Goal: Task Accomplishment & Management: Use online tool/utility

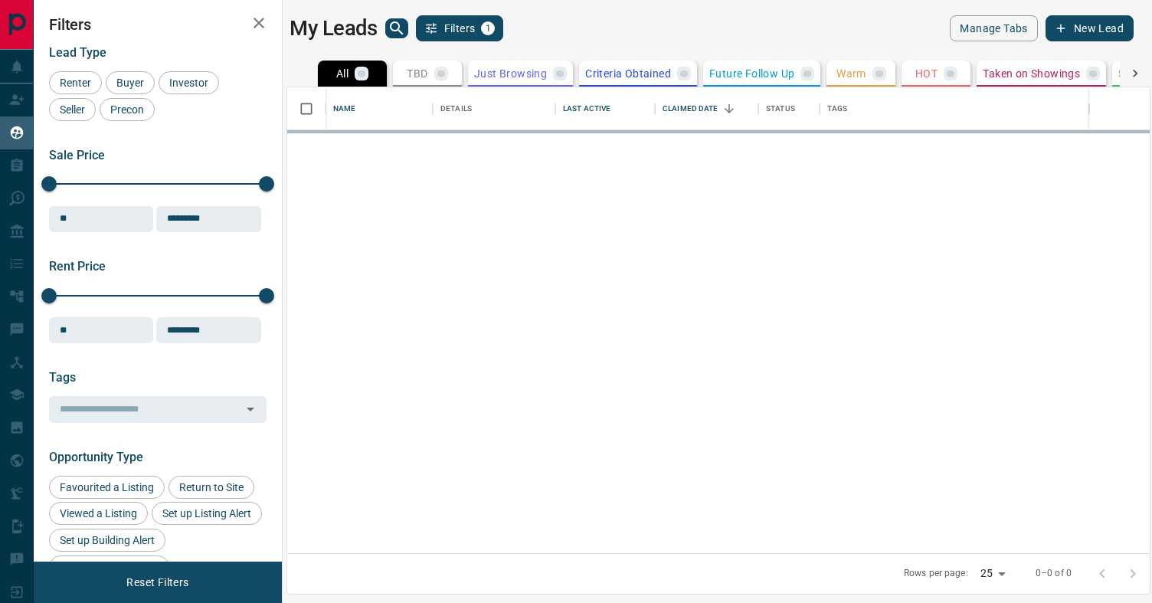
scroll to position [466, 863]
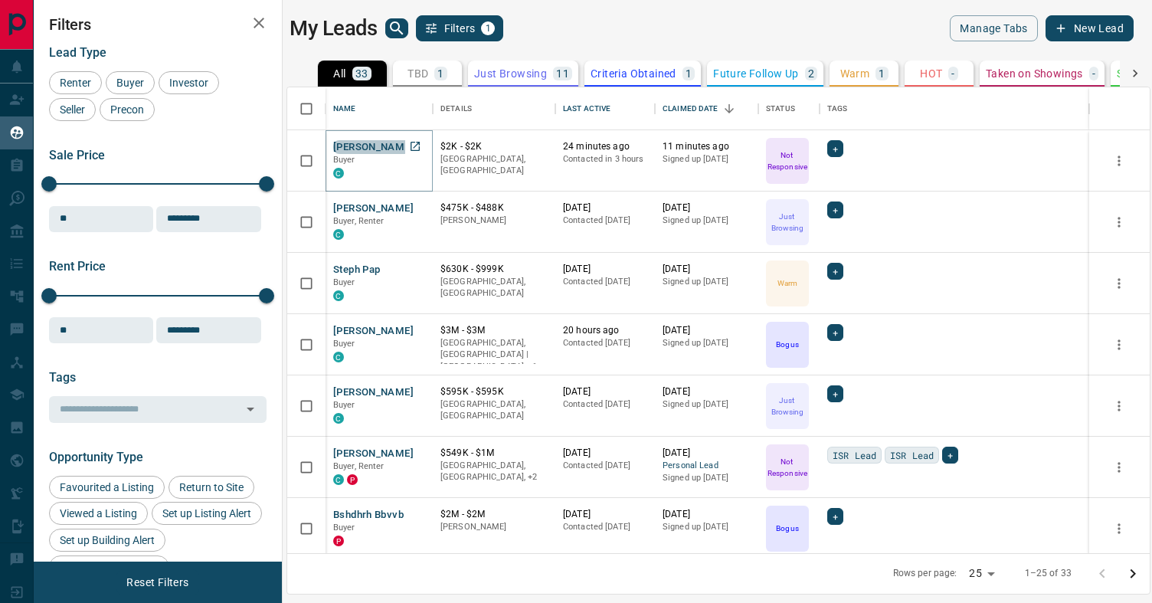
click at [368, 146] on button "[PERSON_NAME]" at bounding box center [373, 147] width 80 height 15
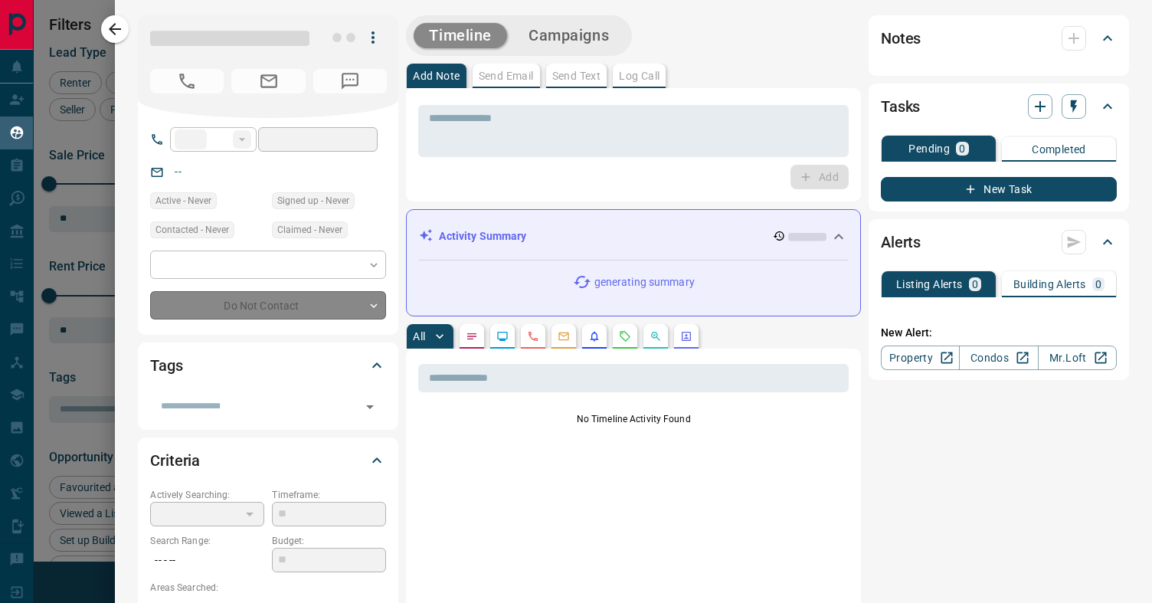
type input "**"
type input "**********"
type input "*"
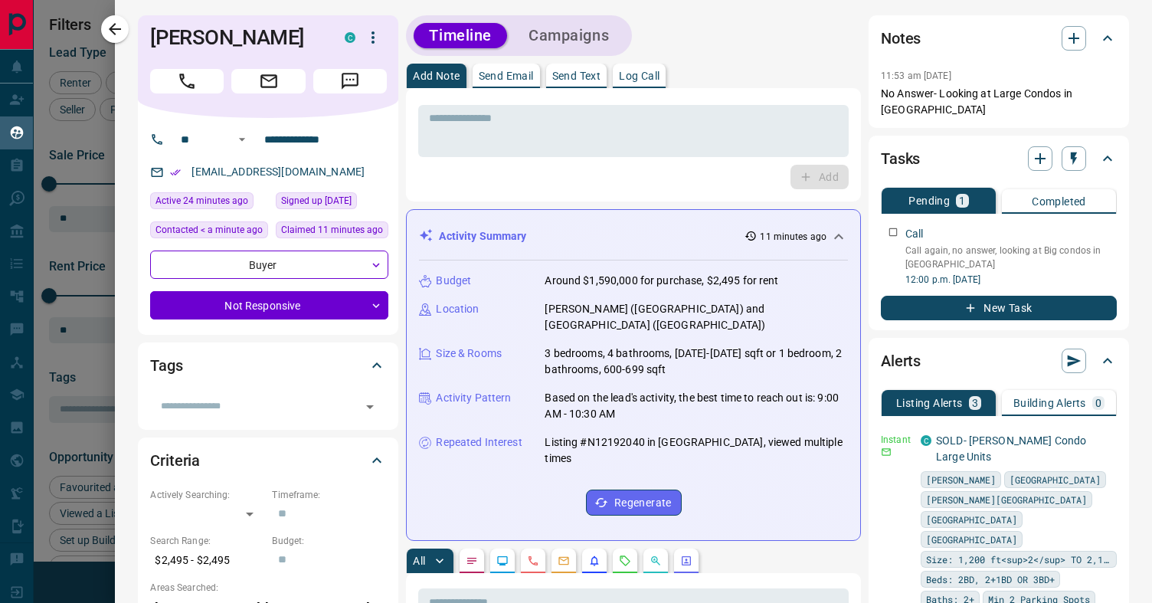
scroll to position [1, 0]
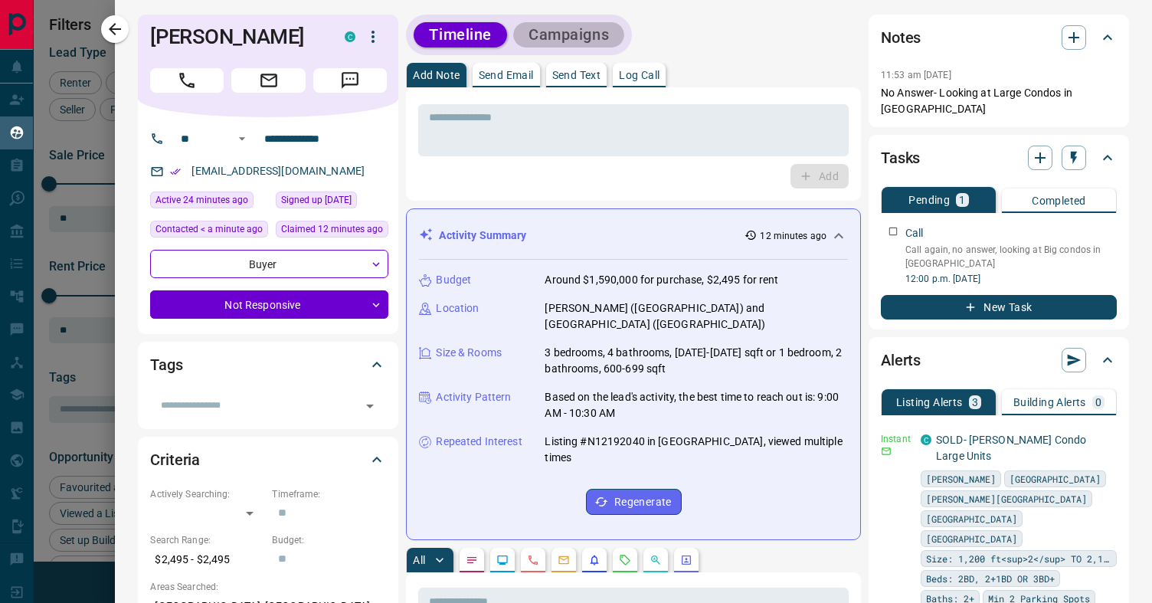
click at [548, 26] on button "Campaigns" at bounding box center [568, 34] width 111 height 25
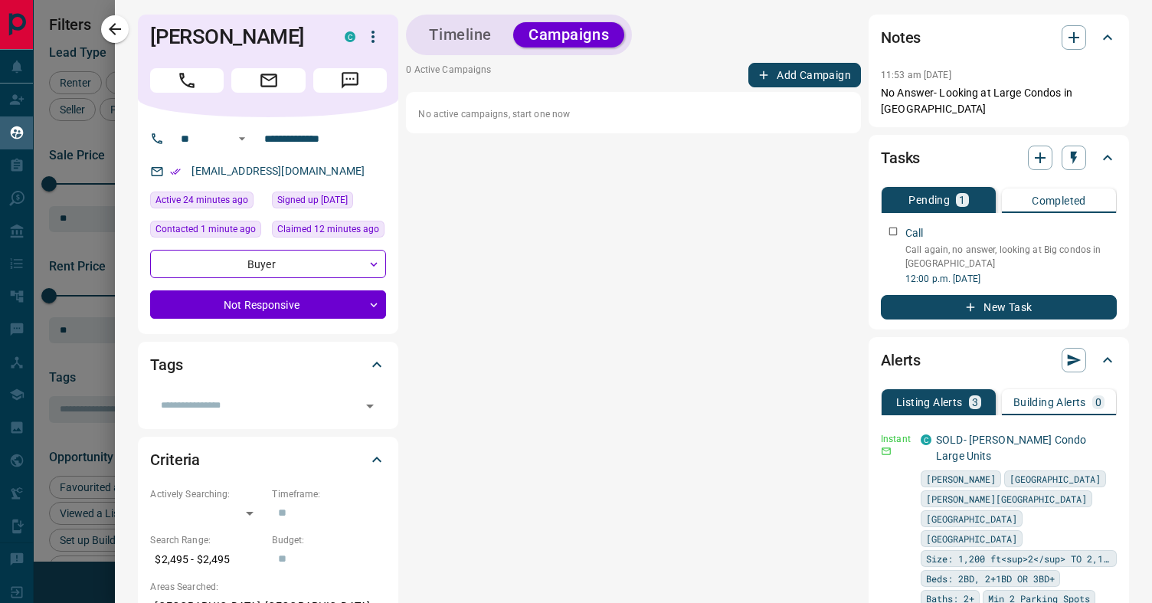
click at [467, 33] on button "Timeline" at bounding box center [460, 34] width 93 height 25
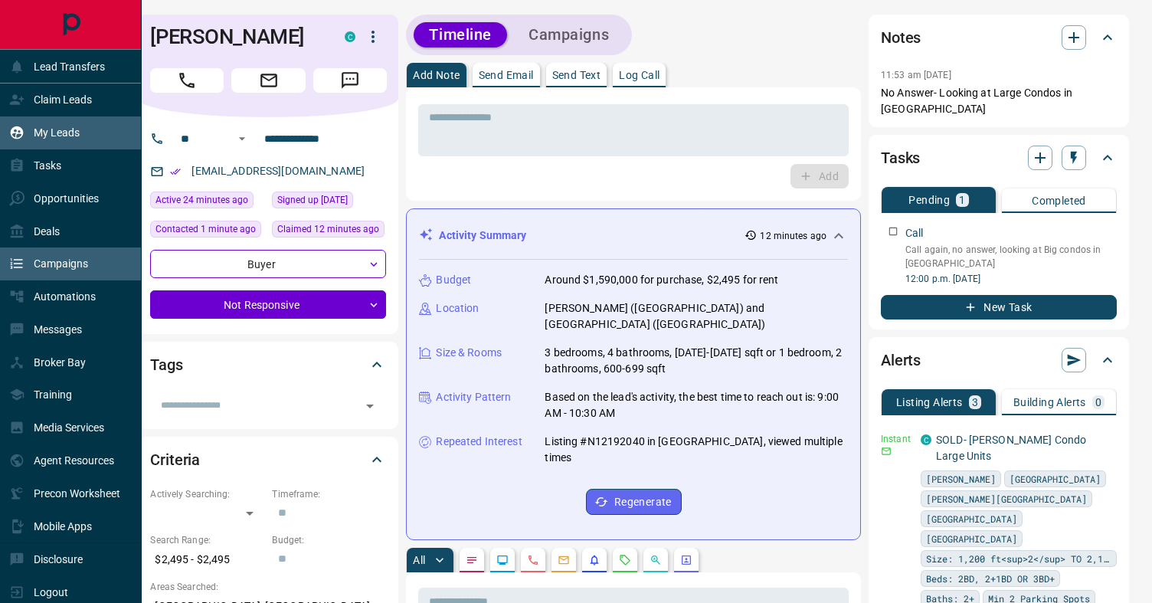
click at [70, 264] on p "Campaigns" at bounding box center [61, 263] width 54 height 12
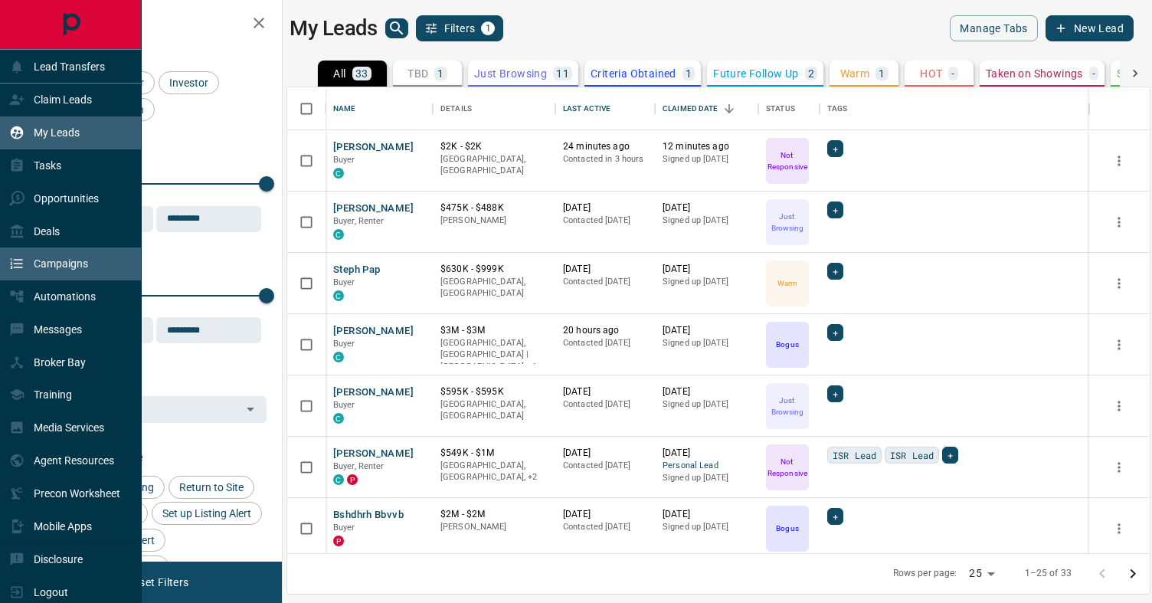
click at [102, 267] on div "Campaigns" at bounding box center [71, 263] width 142 height 33
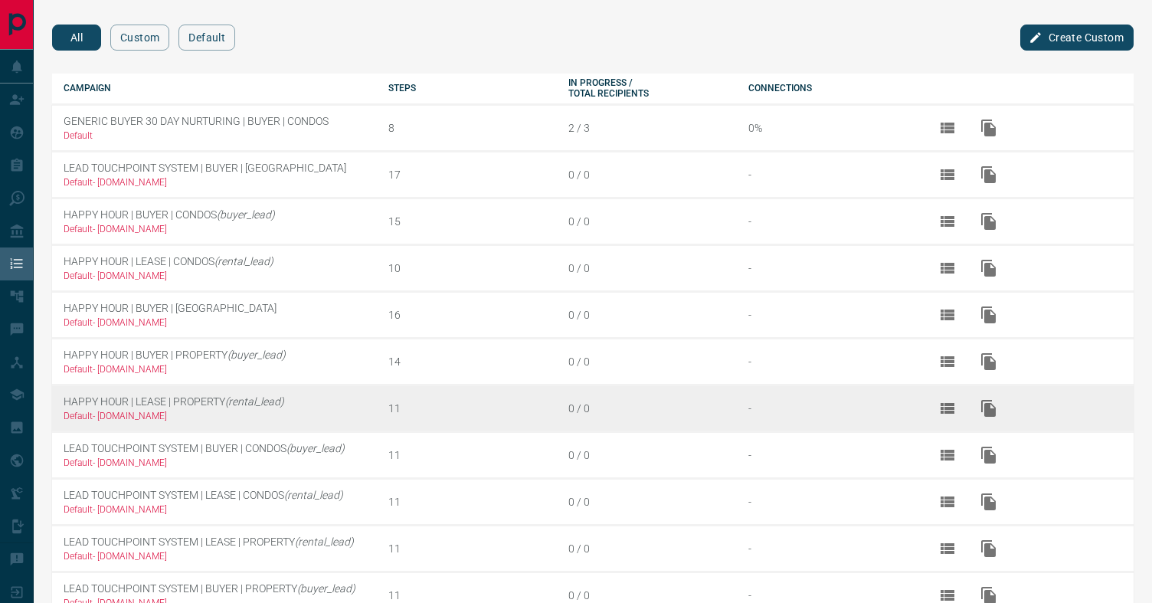
scroll to position [1, 0]
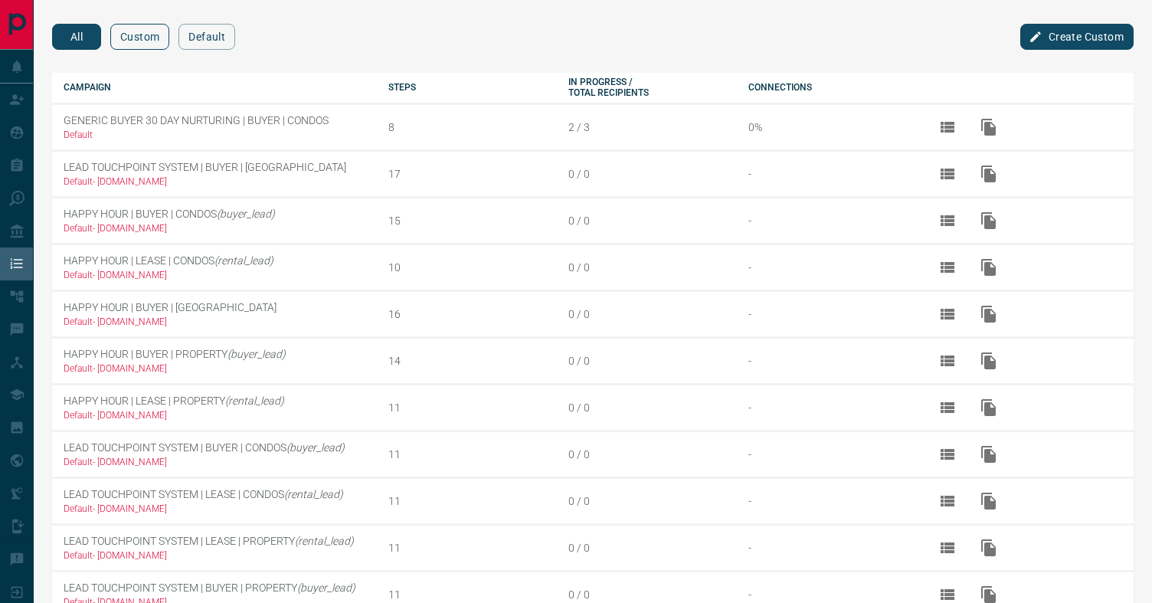
click at [141, 31] on button "Custom" at bounding box center [139, 37] width 59 height 26
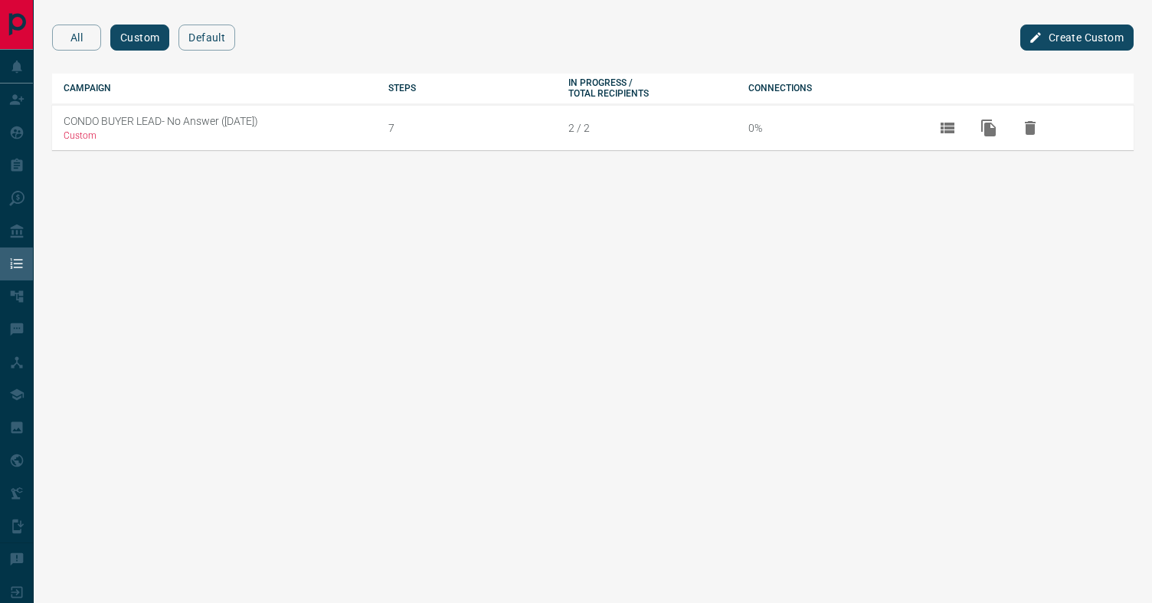
scroll to position [0, 0]
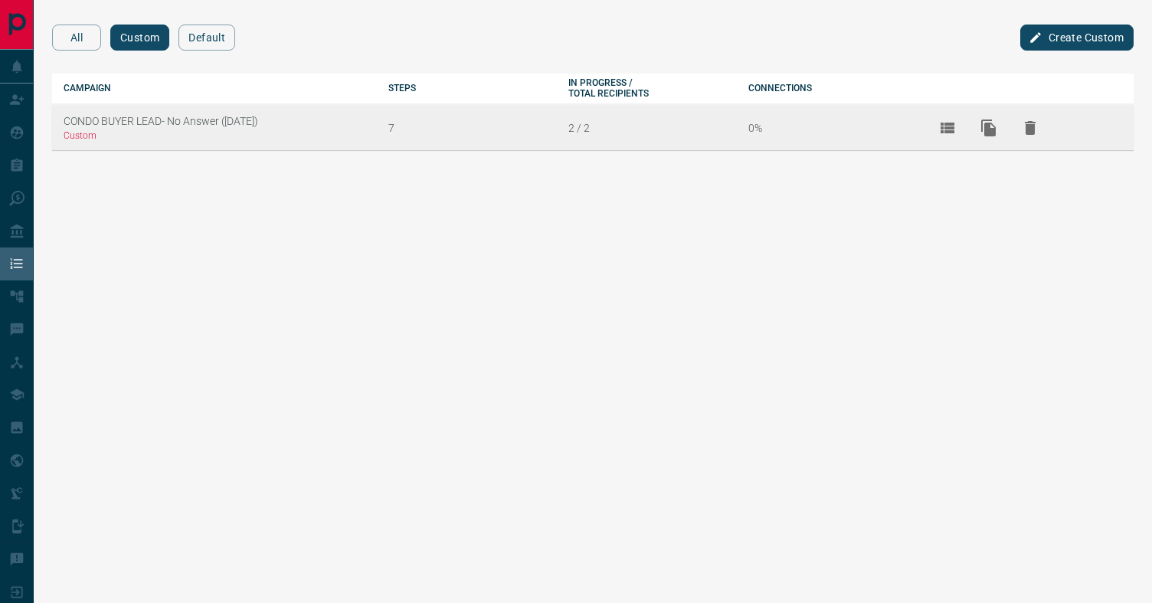
click at [325, 127] on td "CONDO BUYER LEAD- No Answer ([DATE]) Custom" at bounding box center [214, 127] width 325 height 46
click at [951, 129] on icon "View Details" at bounding box center [948, 128] width 14 height 11
